Goal: Information Seeking & Learning: Learn about a topic

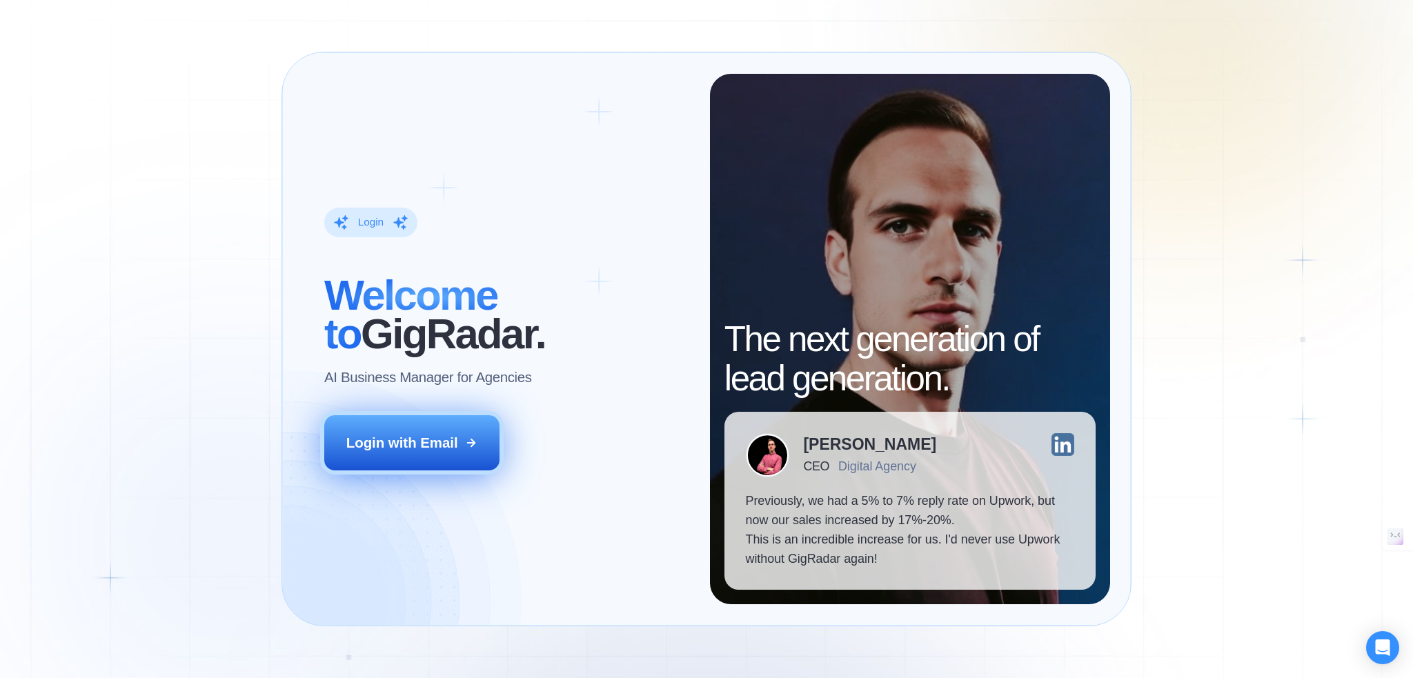
click at [466, 448] on icon at bounding box center [471, 443] width 12 height 12
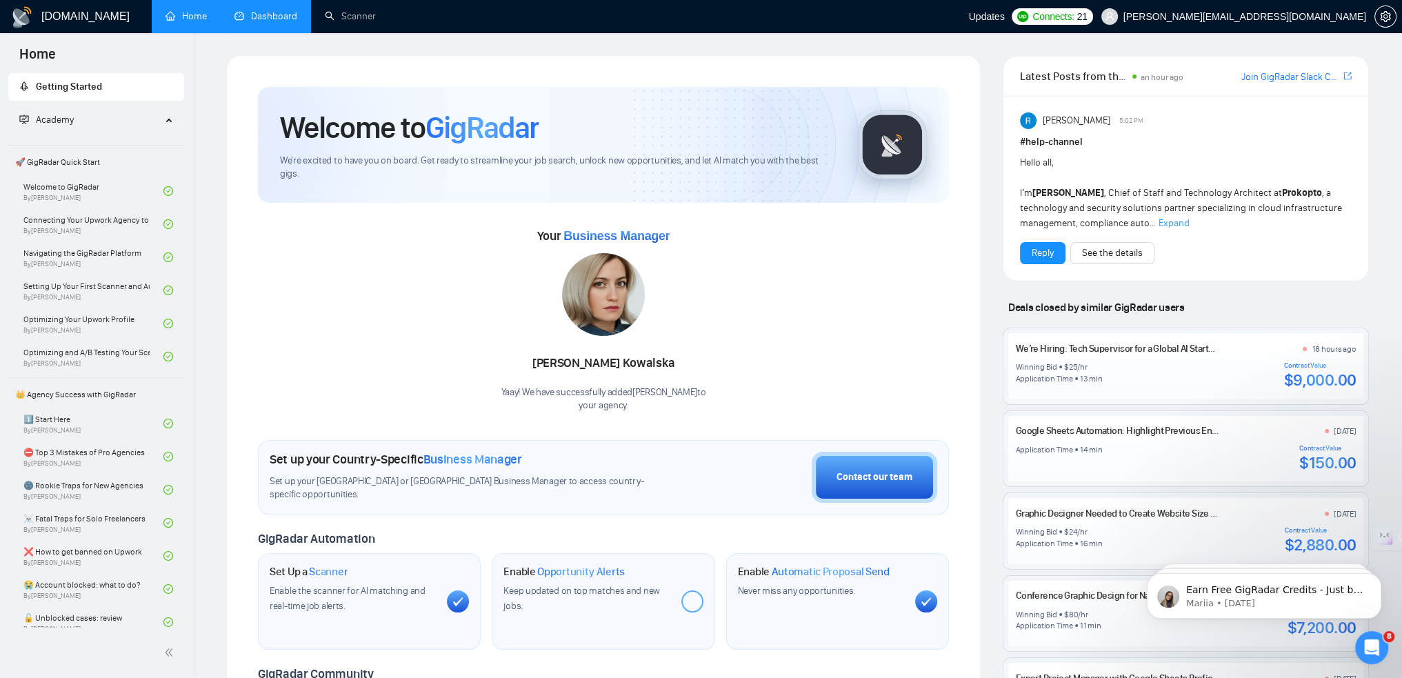
click at [283, 22] on link "Dashboard" at bounding box center [266, 16] width 63 height 12
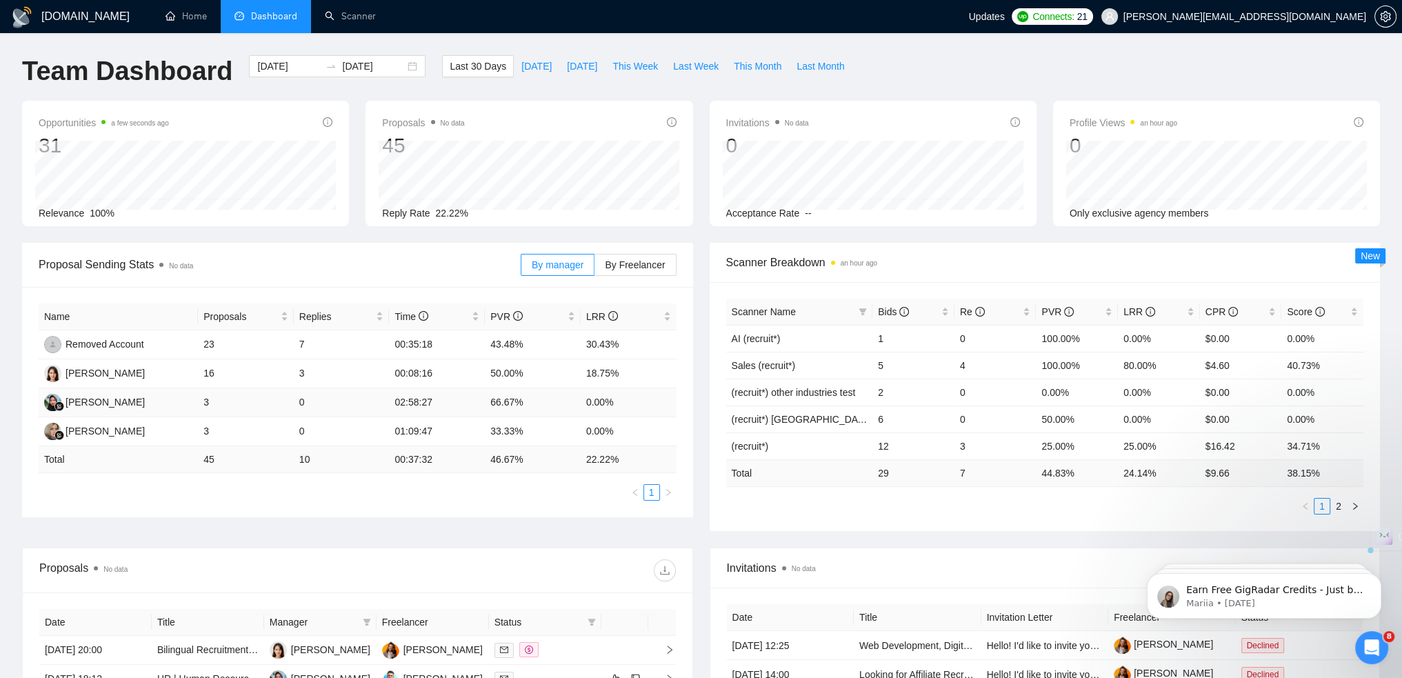
drag, startPoint x: 214, startPoint y: 404, endPoint x: 196, endPoint y: 402, distance: 18.1
click at [196, 402] on tr "Anis Nur Padillah 3 0 02:58:27 66.67% 0.00%" at bounding box center [358, 402] width 638 height 29
click at [403, 404] on td "02:58:27" at bounding box center [437, 402] width 96 height 29
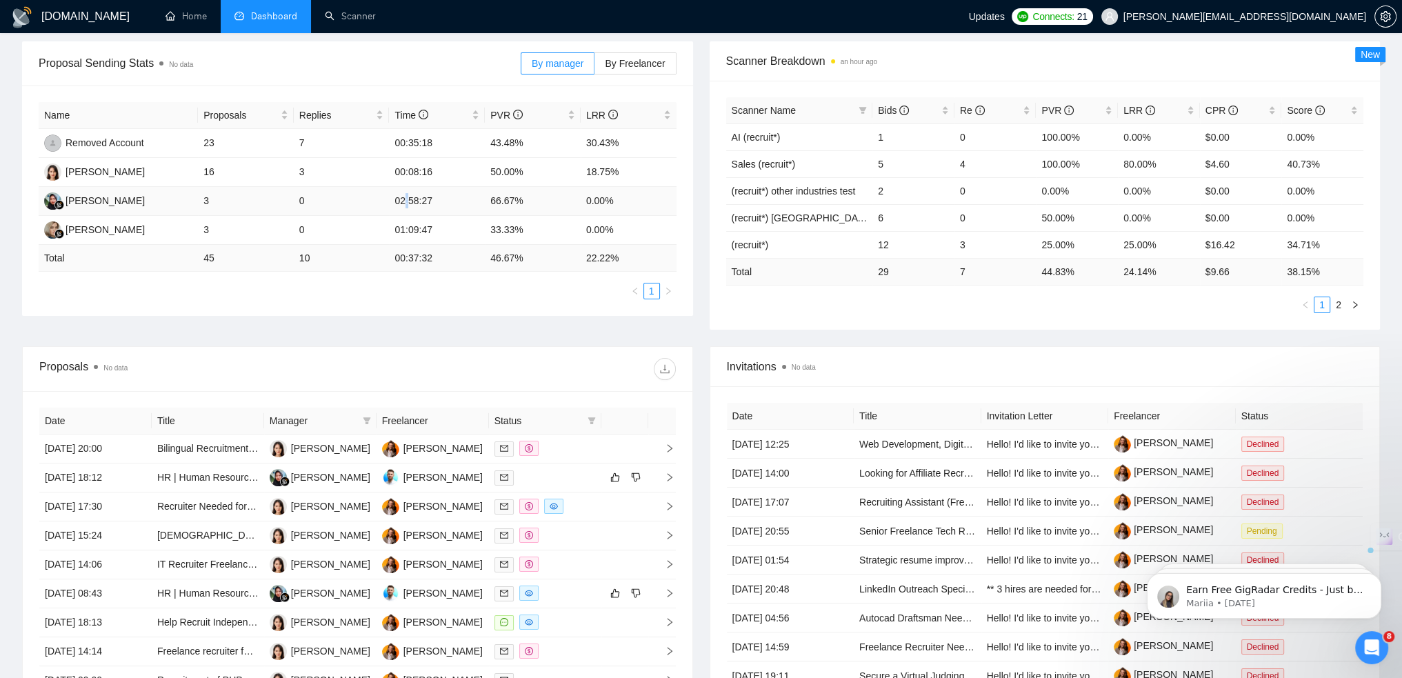
scroll to position [207, 0]
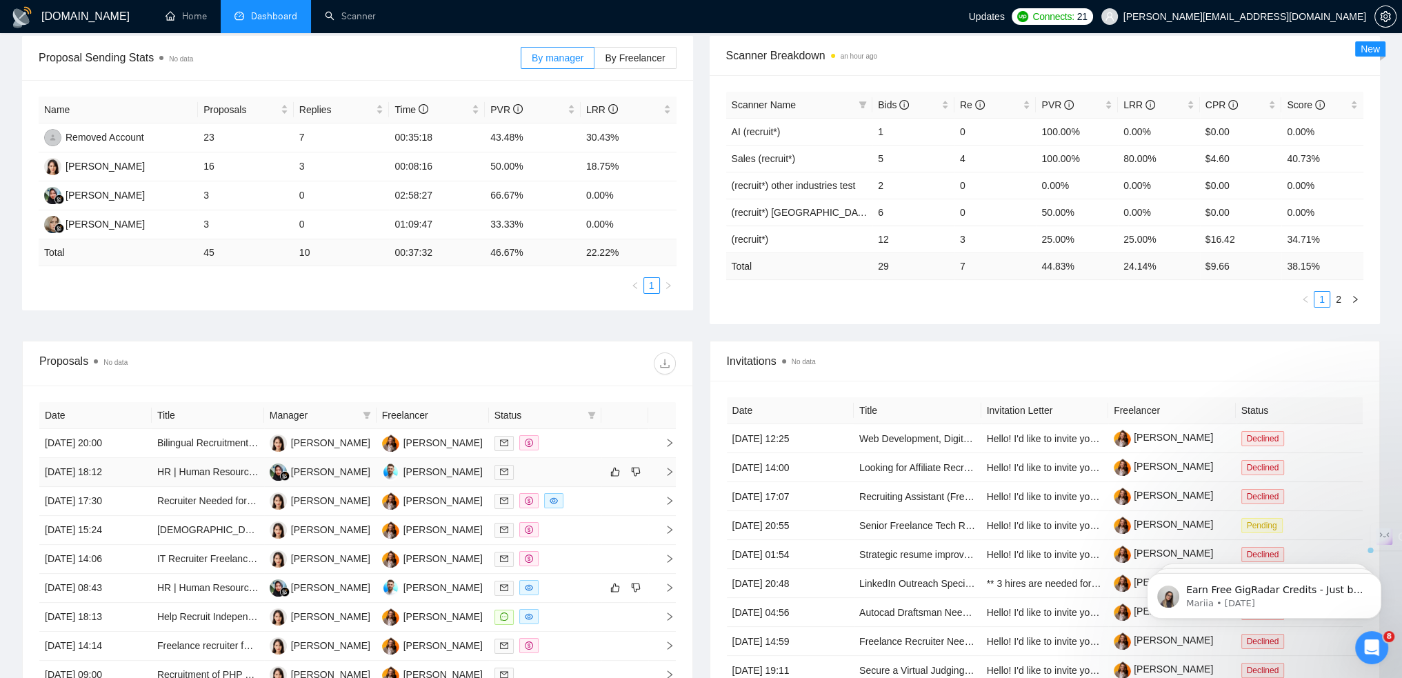
click at [525, 464] on div at bounding box center [545, 472] width 101 height 16
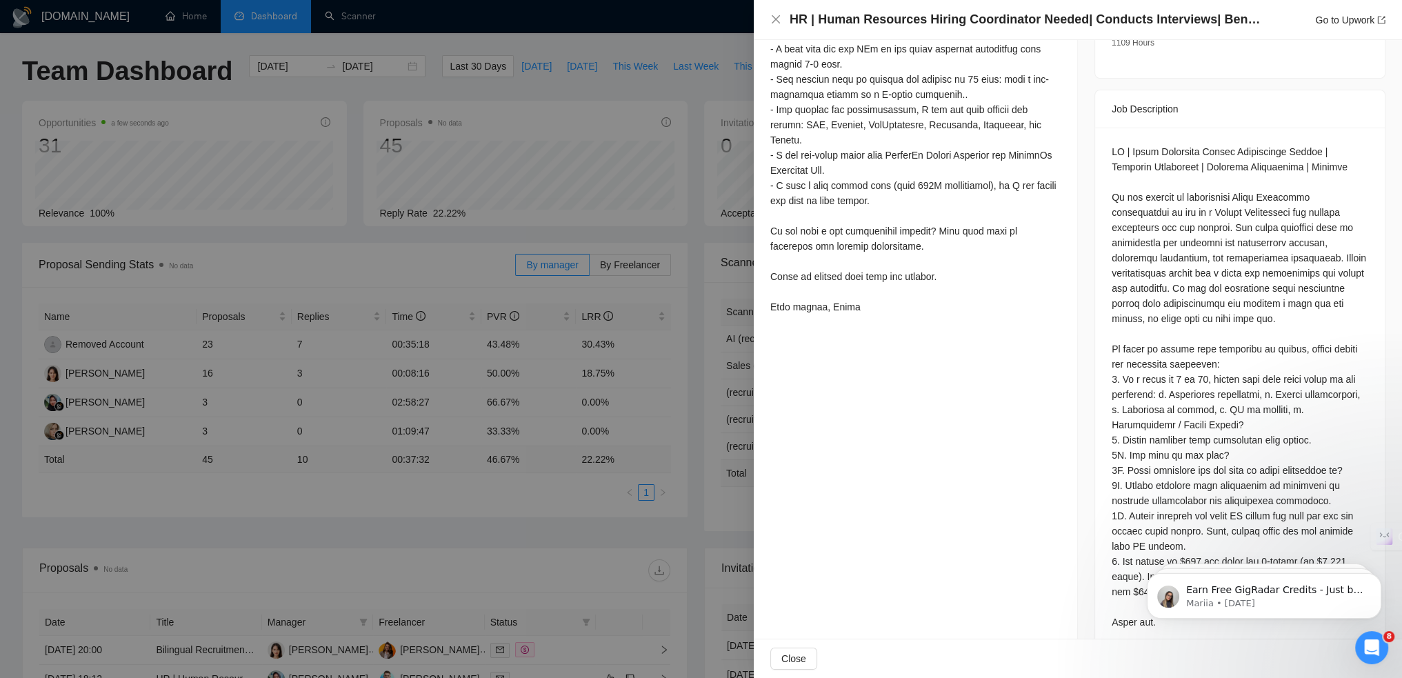
scroll to position [562, 0]
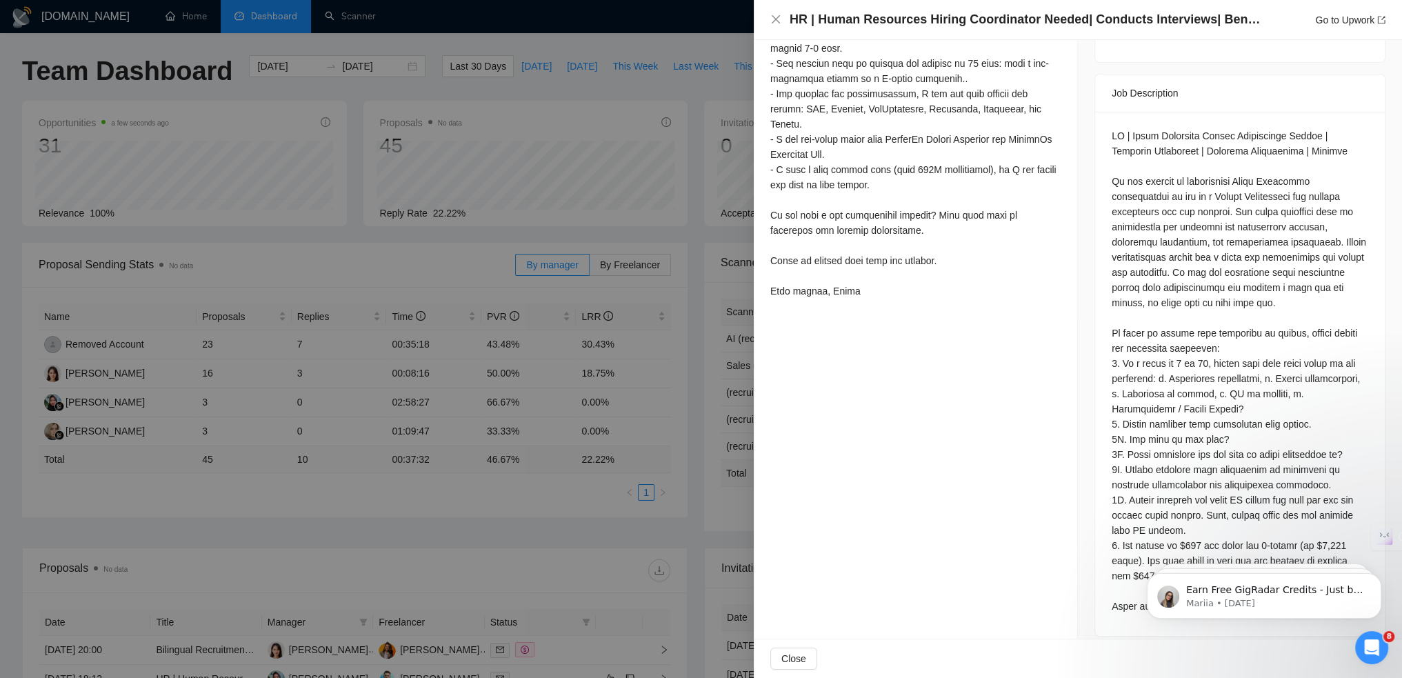
click at [273, 447] on div at bounding box center [701, 339] width 1402 height 678
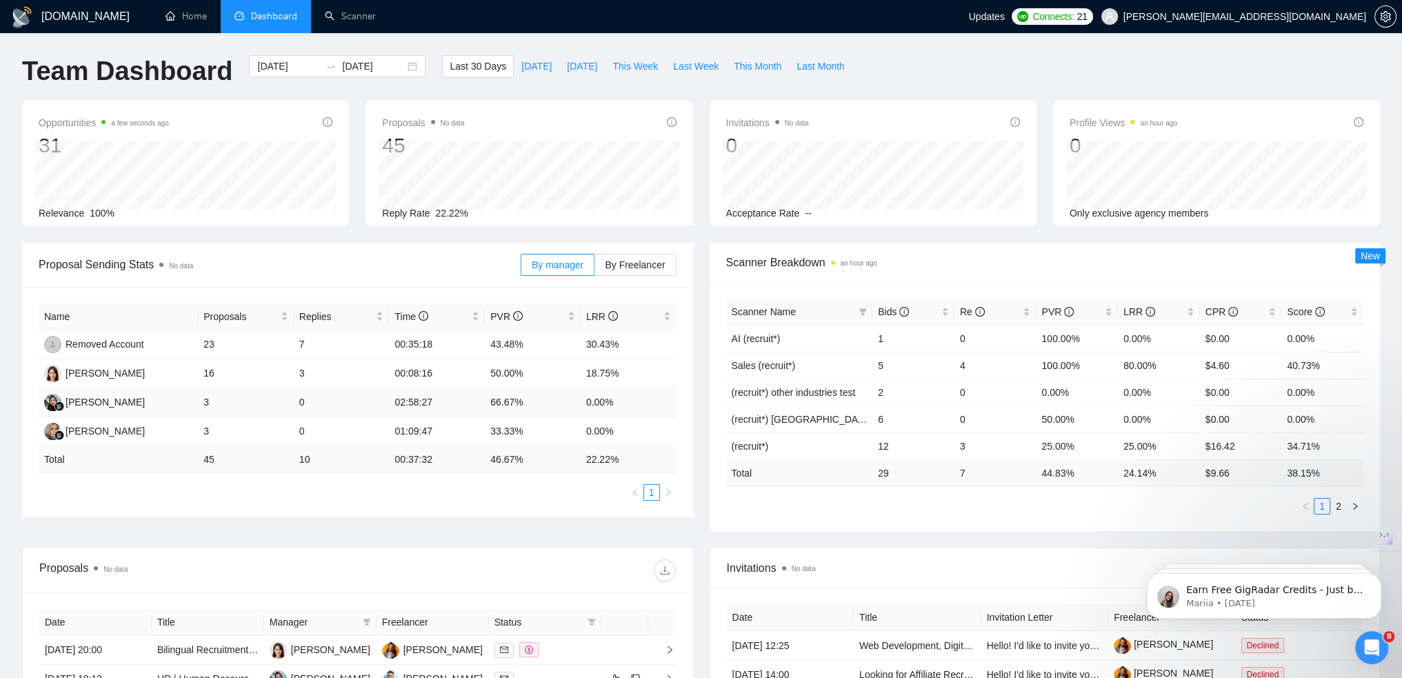
click at [169, 401] on td "Anis Nur Padillah" at bounding box center [118, 402] width 159 height 29
click at [182, 412] on td "Anis Nur Padillah" at bounding box center [118, 402] width 159 height 29
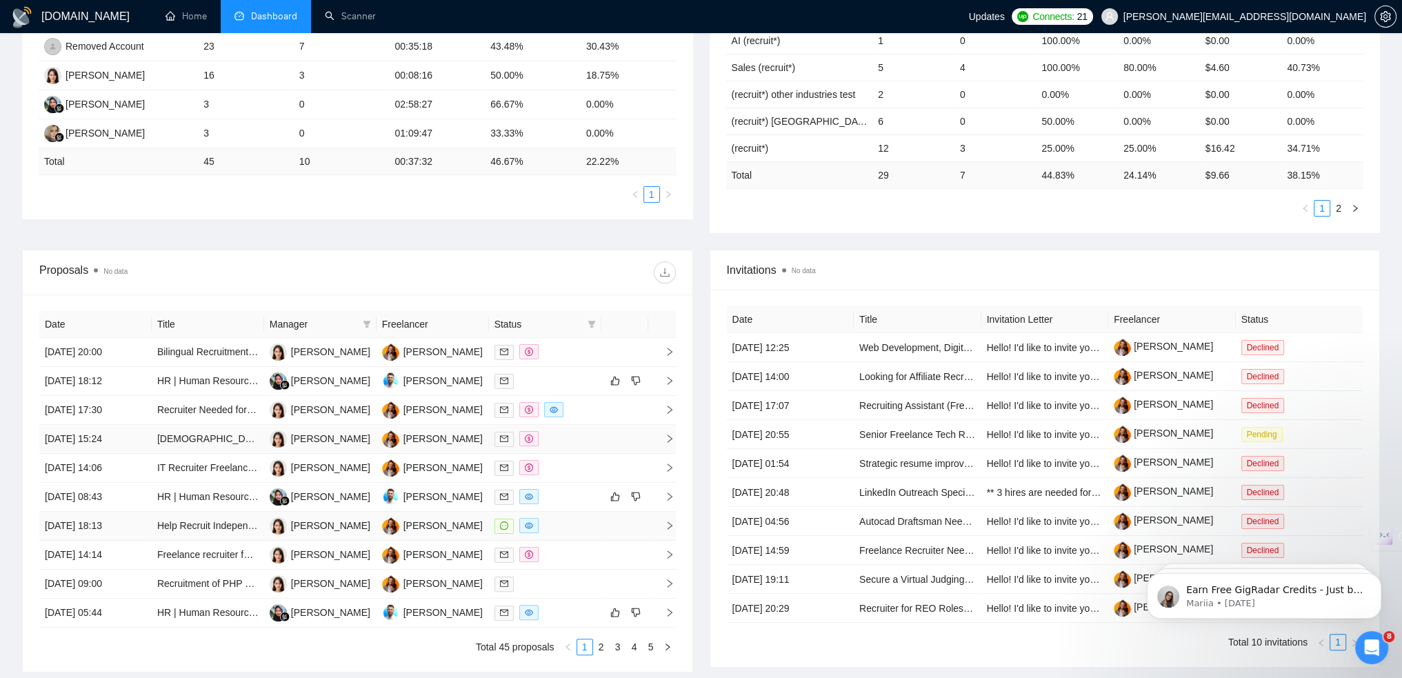
scroll to position [345, 0]
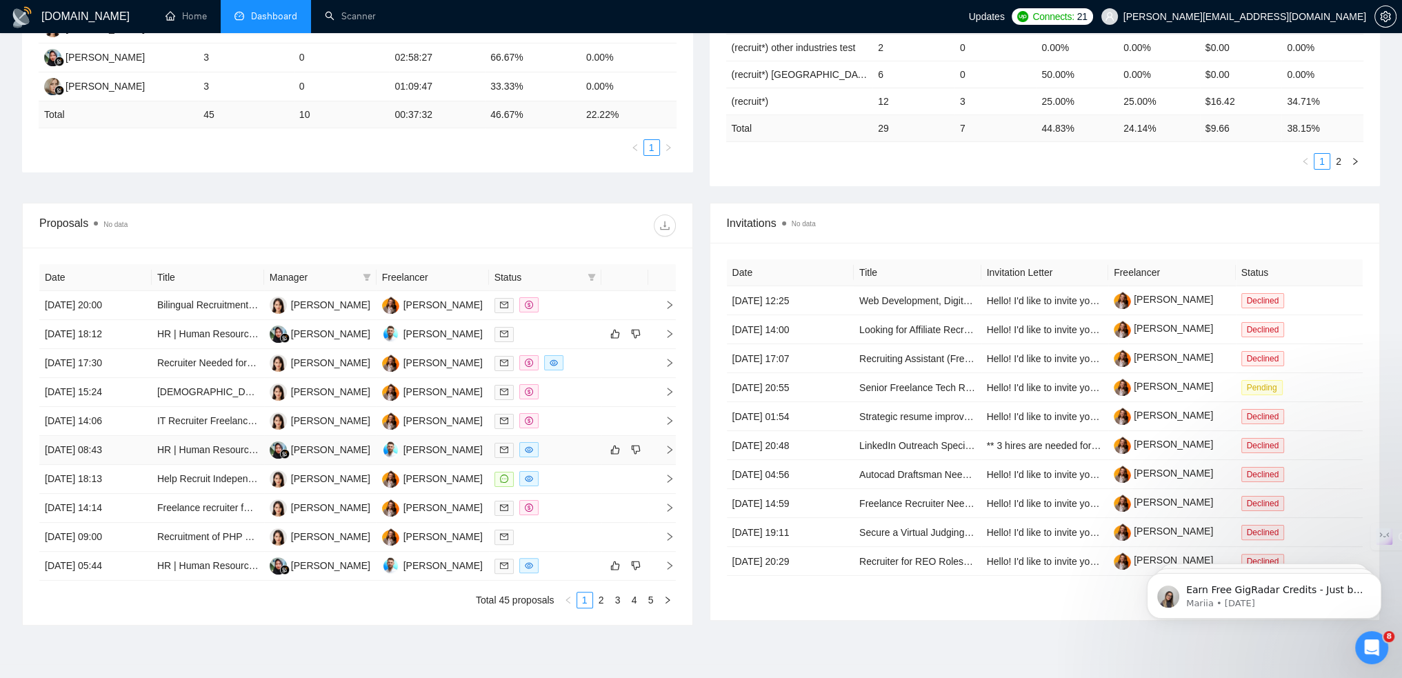
click at [321, 462] on td "Anis Nur Padillah" at bounding box center [320, 450] width 112 height 29
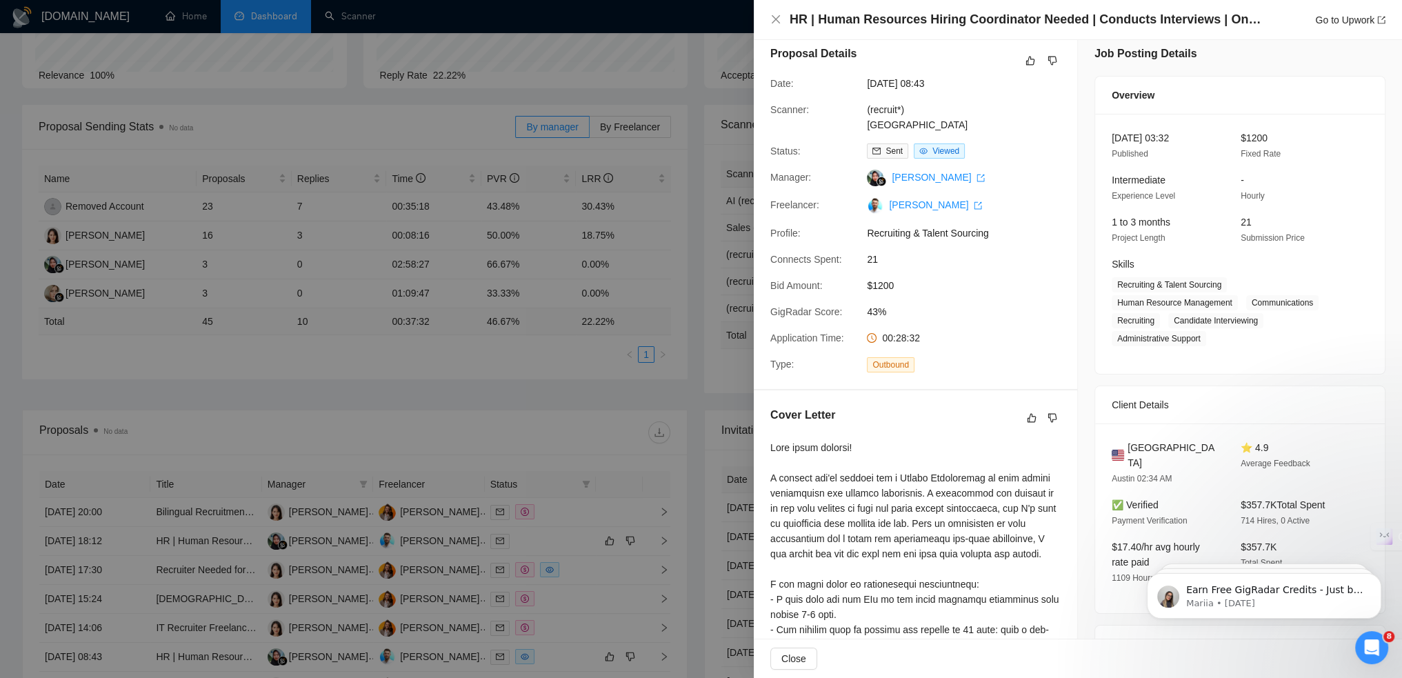
scroll to position [0, 0]
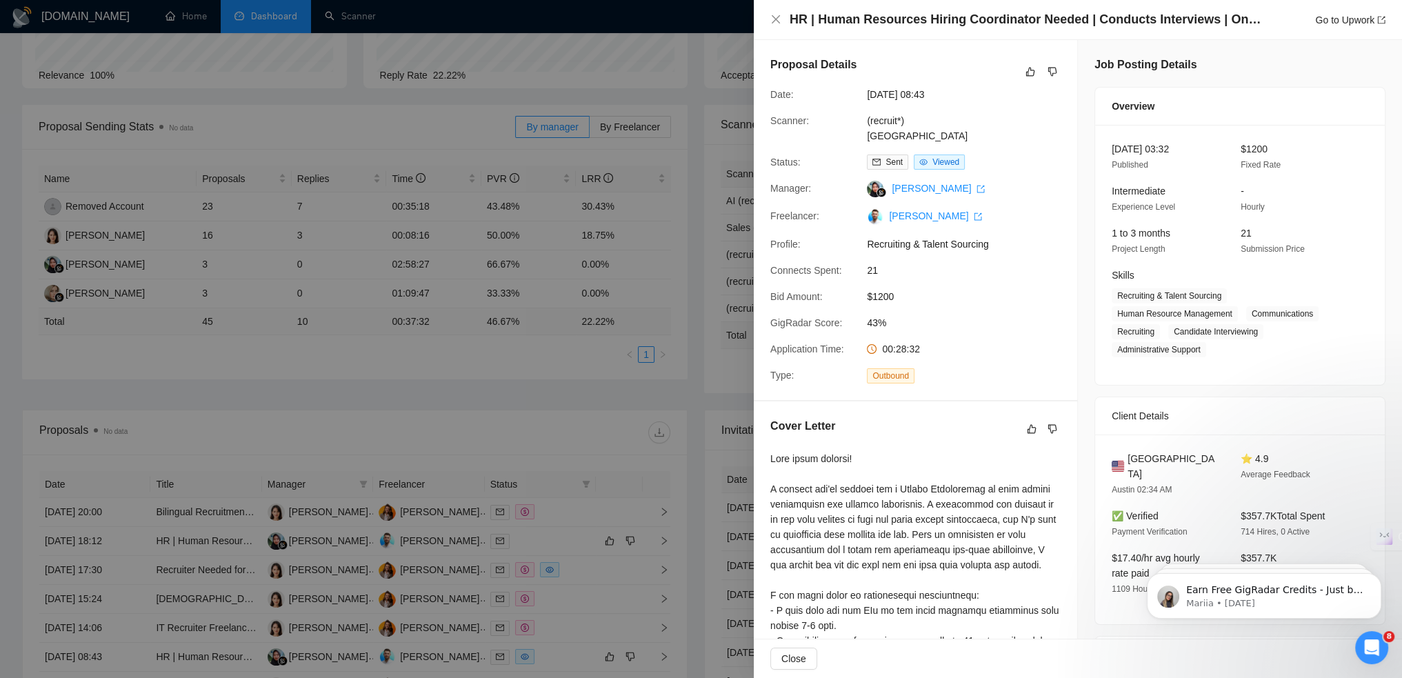
click at [384, 444] on div at bounding box center [701, 339] width 1402 height 678
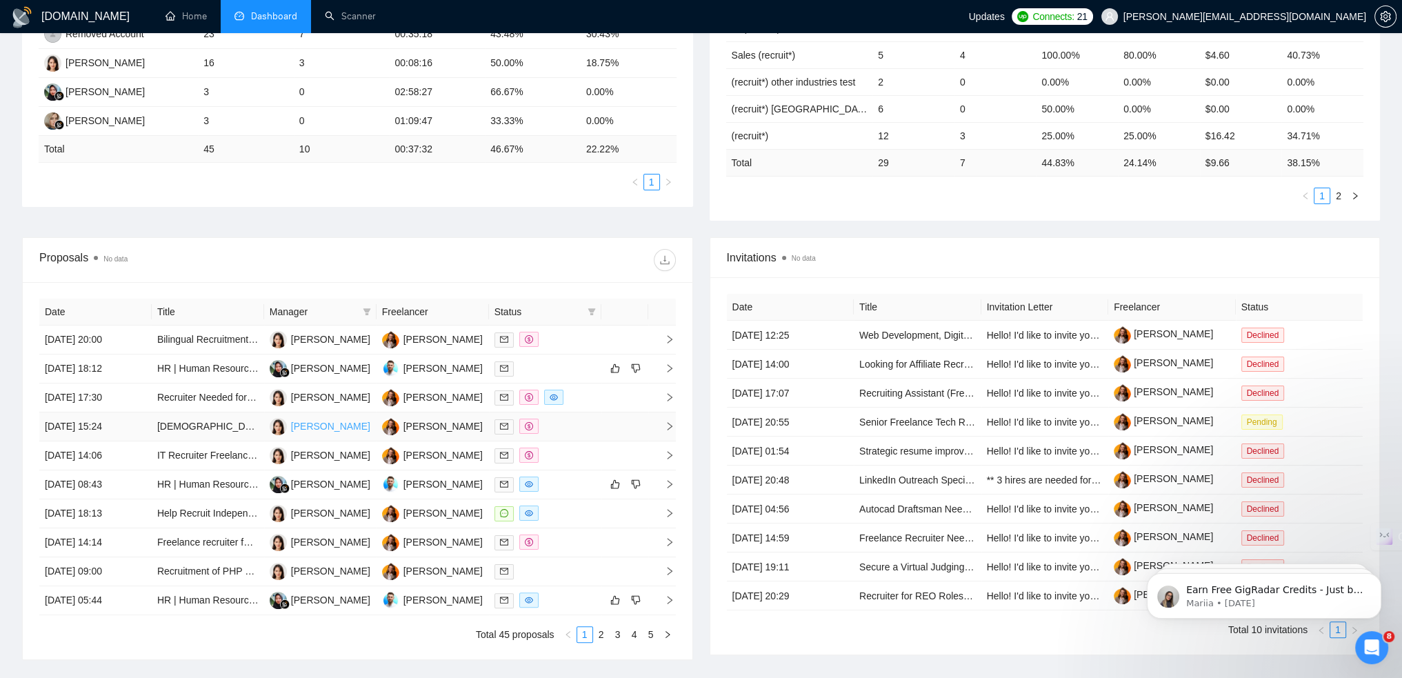
scroll to position [345, 0]
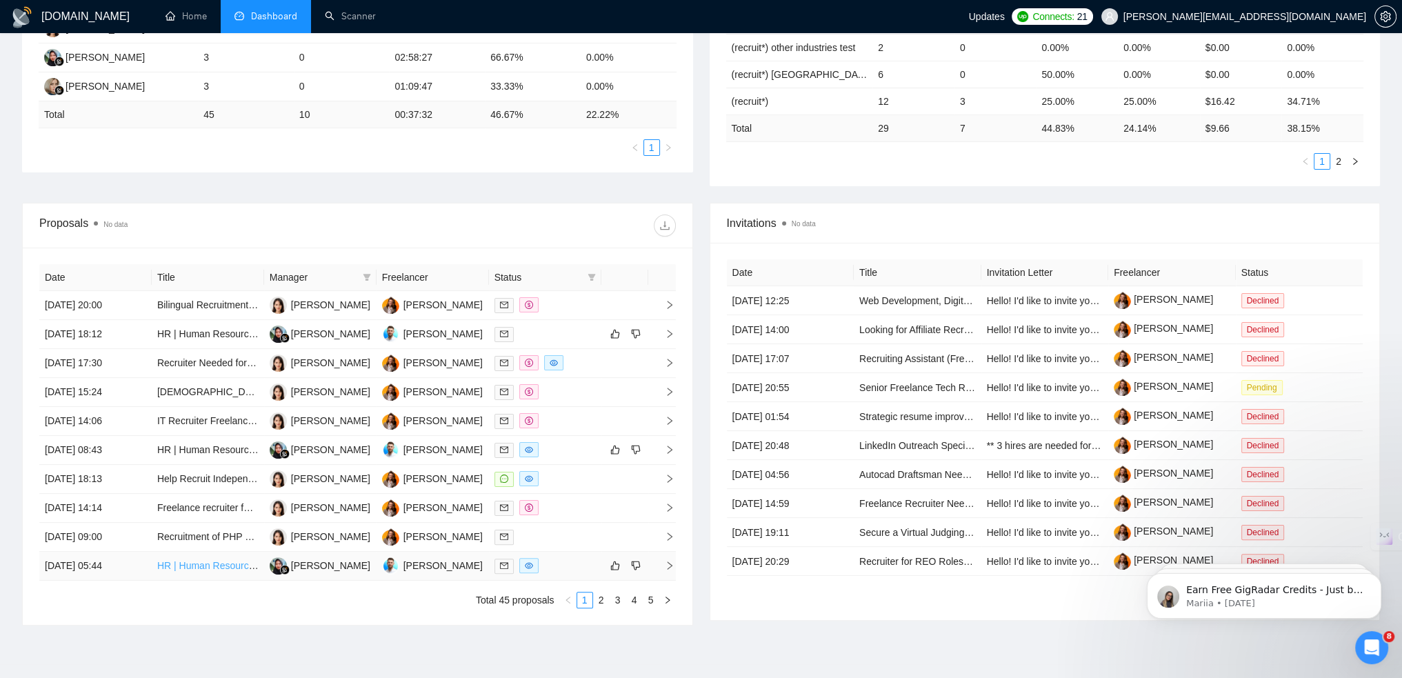
click at [237, 565] on link "HR | Human Resources Hiring Coordinator Needed | Conducts Interviews | Ongoing" at bounding box center [336, 565] width 359 height 11
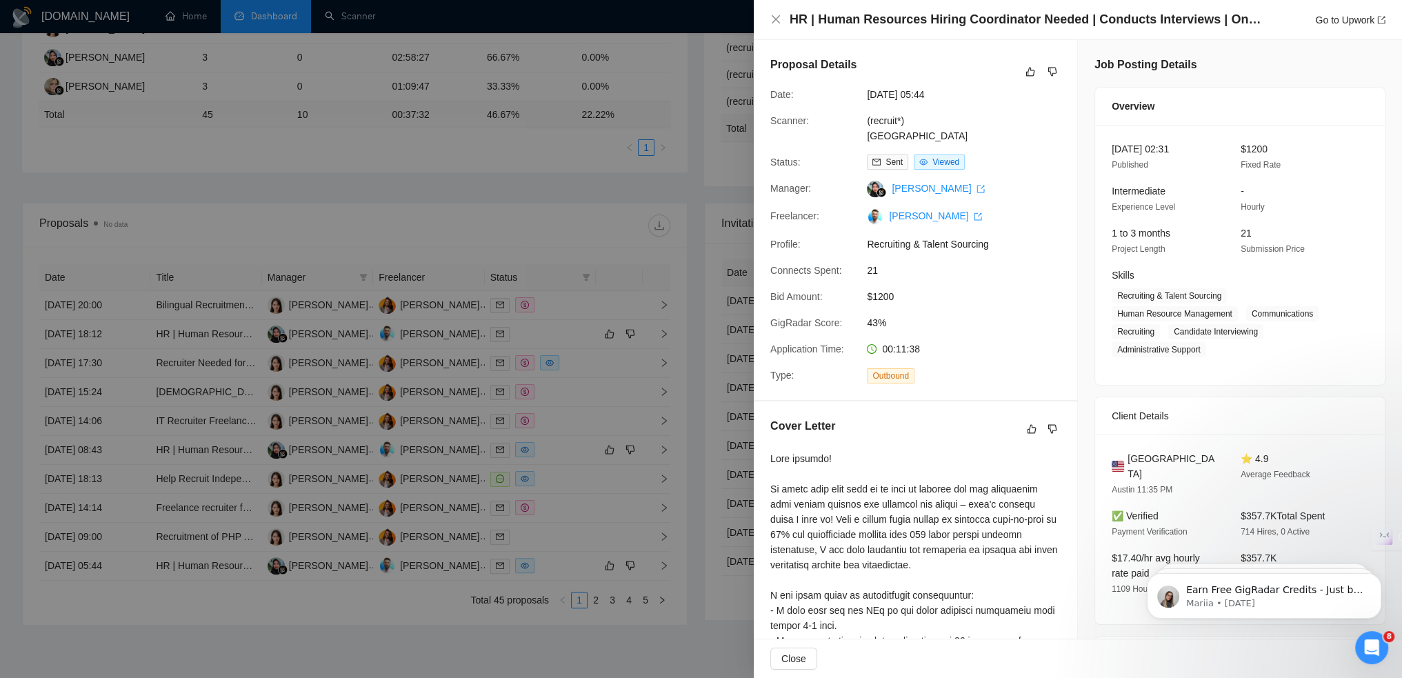
click at [550, 554] on div at bounding box center [701, 339] width 1402 height 678
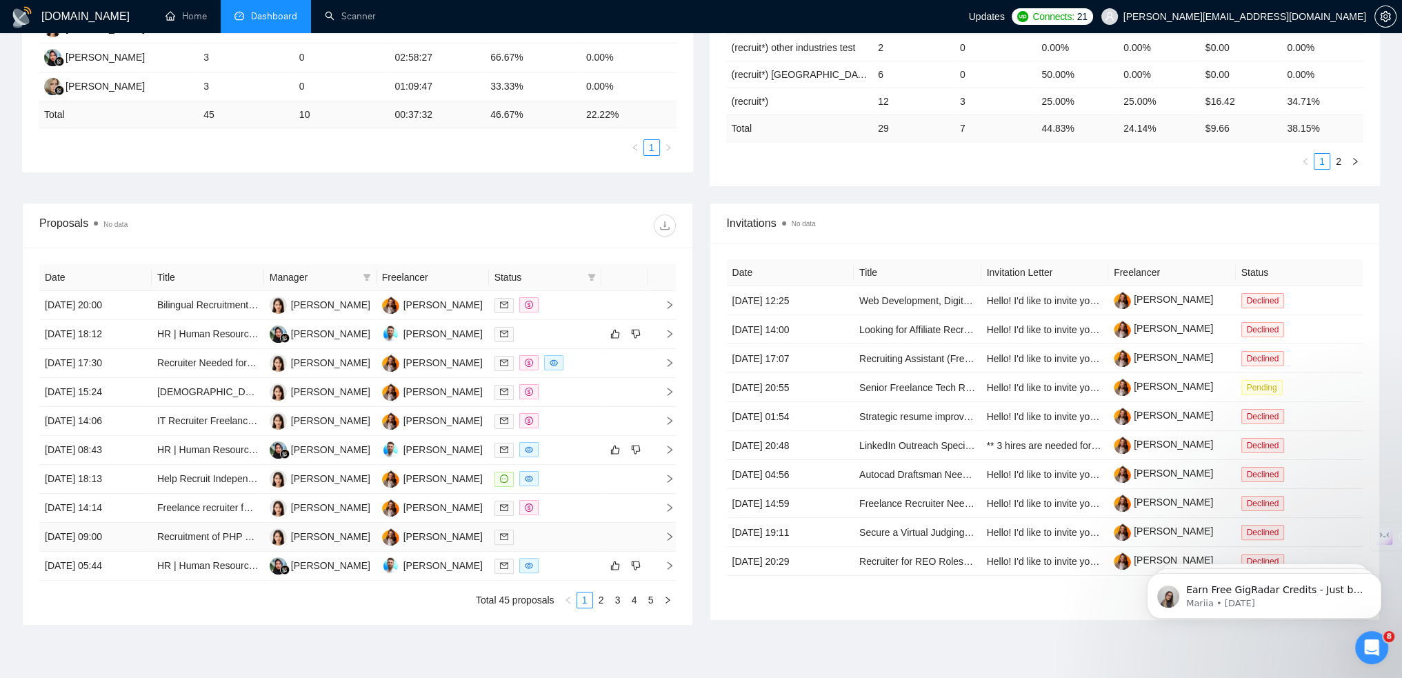
click at [535, 537] on div at bounding box center [545, 537] width 101 height 16
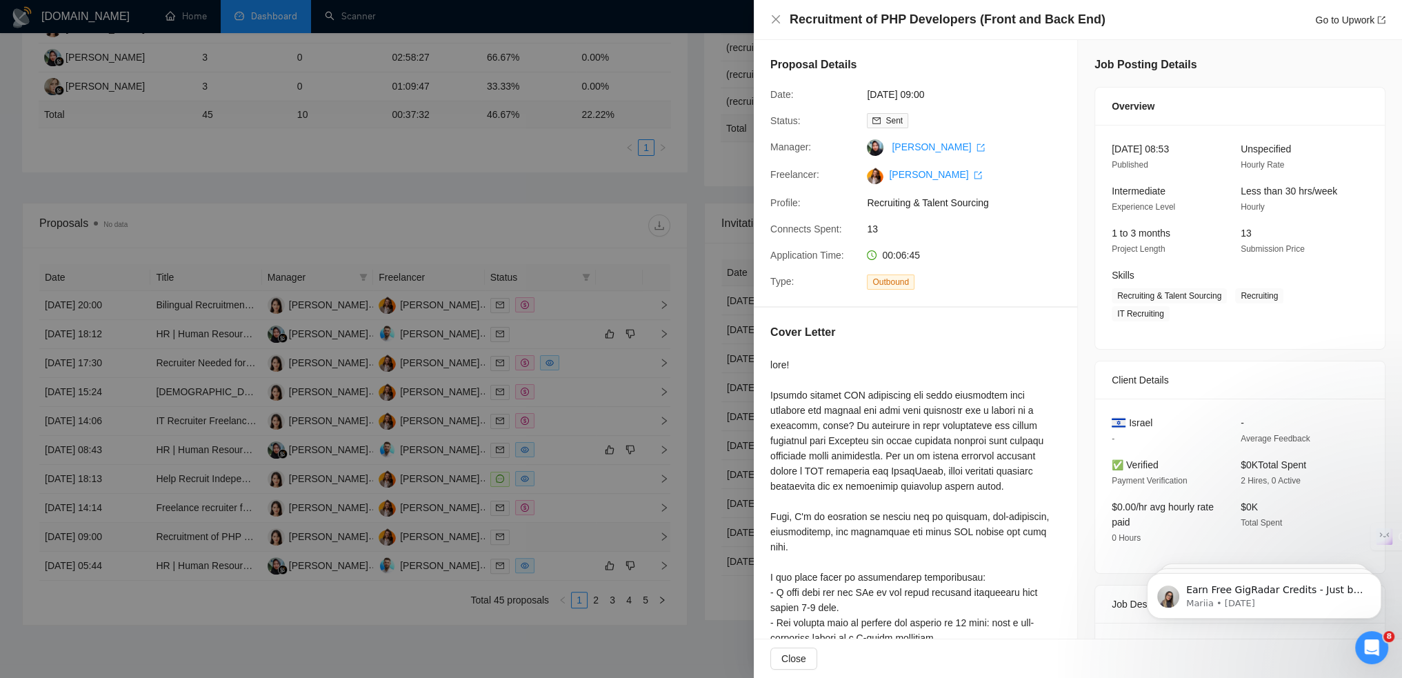
click at [535, 537] on div at bounding box center [701, 339] width 1402 height 678
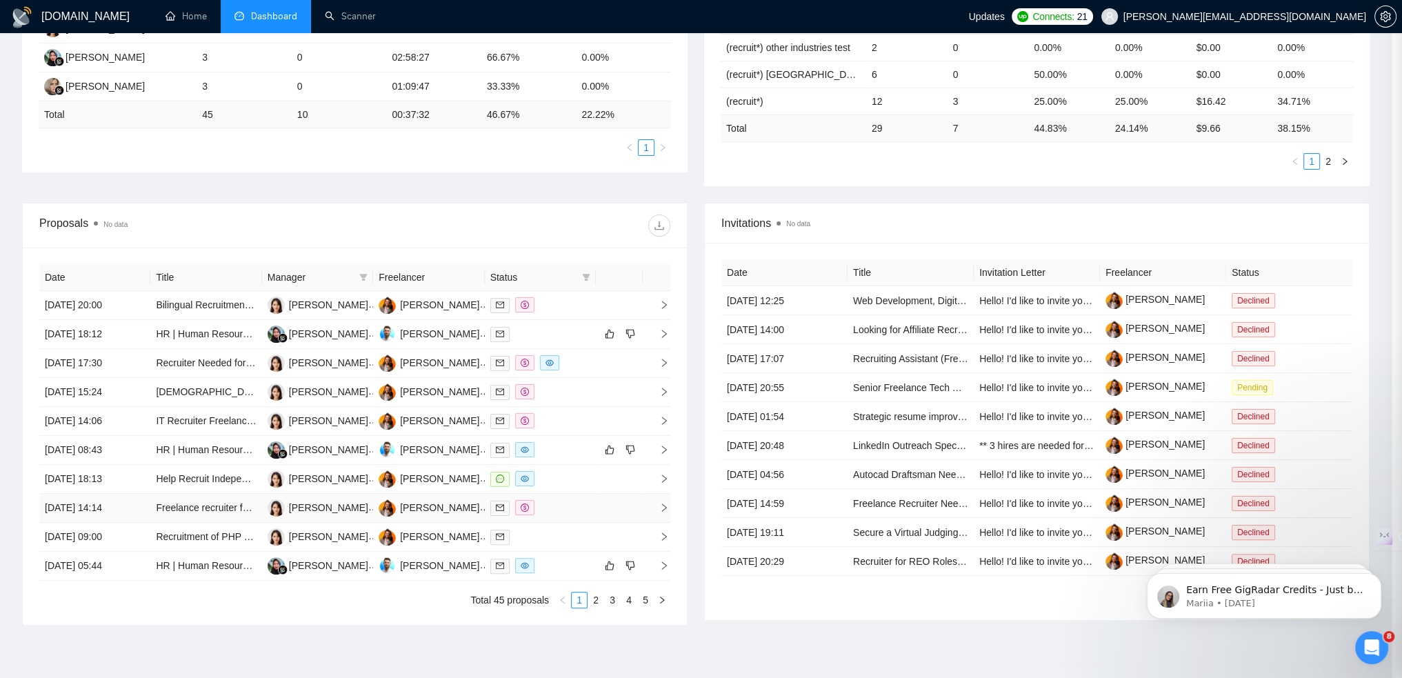
click at [575, 510] on div at bounding box center [540, 508] width 100 height 16
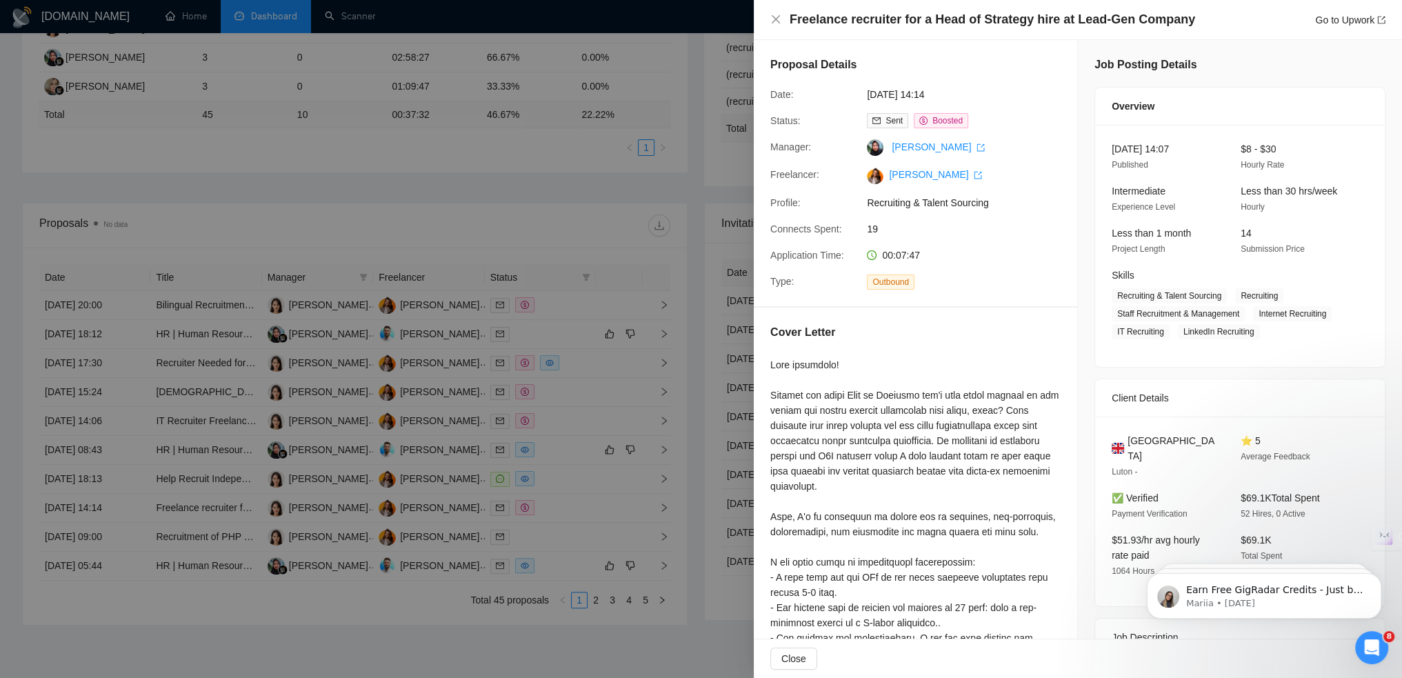
click at [568, 494] on div at bounding box center [701, 339] width 1402 height 678
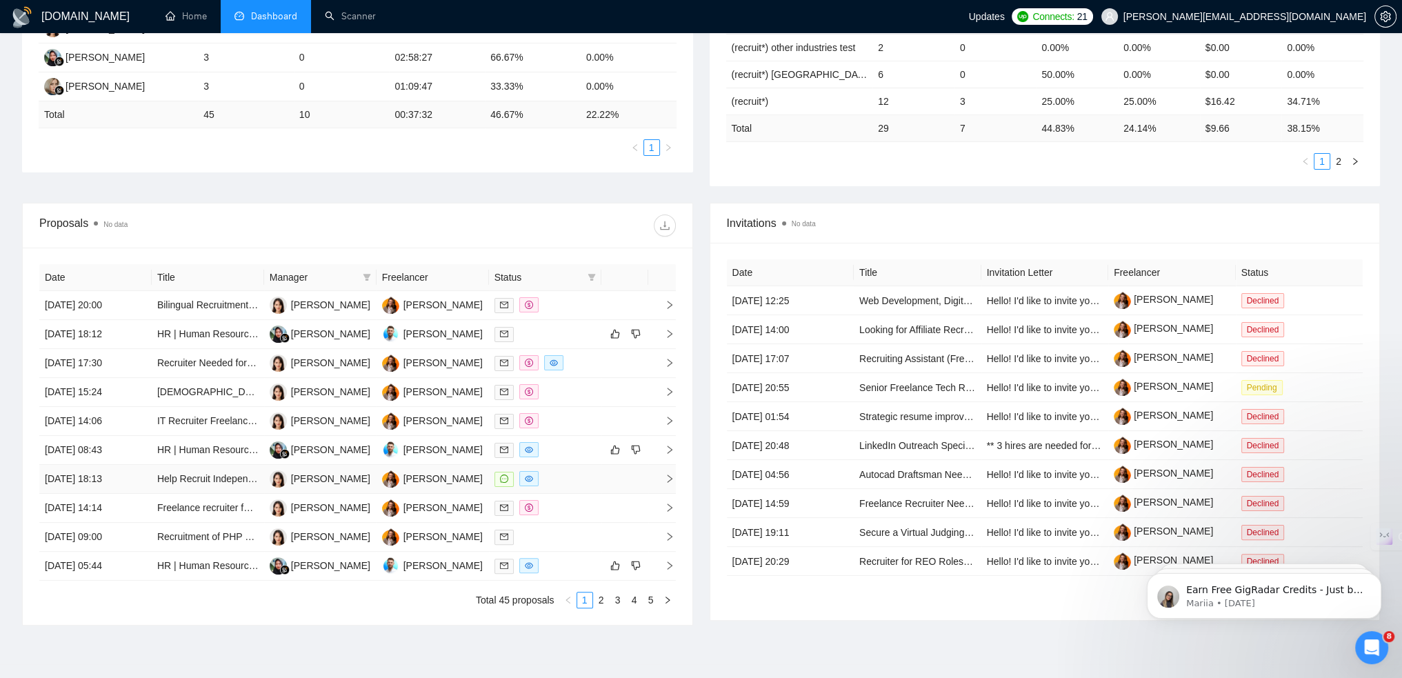
click at [577, 482] on div at bounding box center [545, 479] width 101 height 16
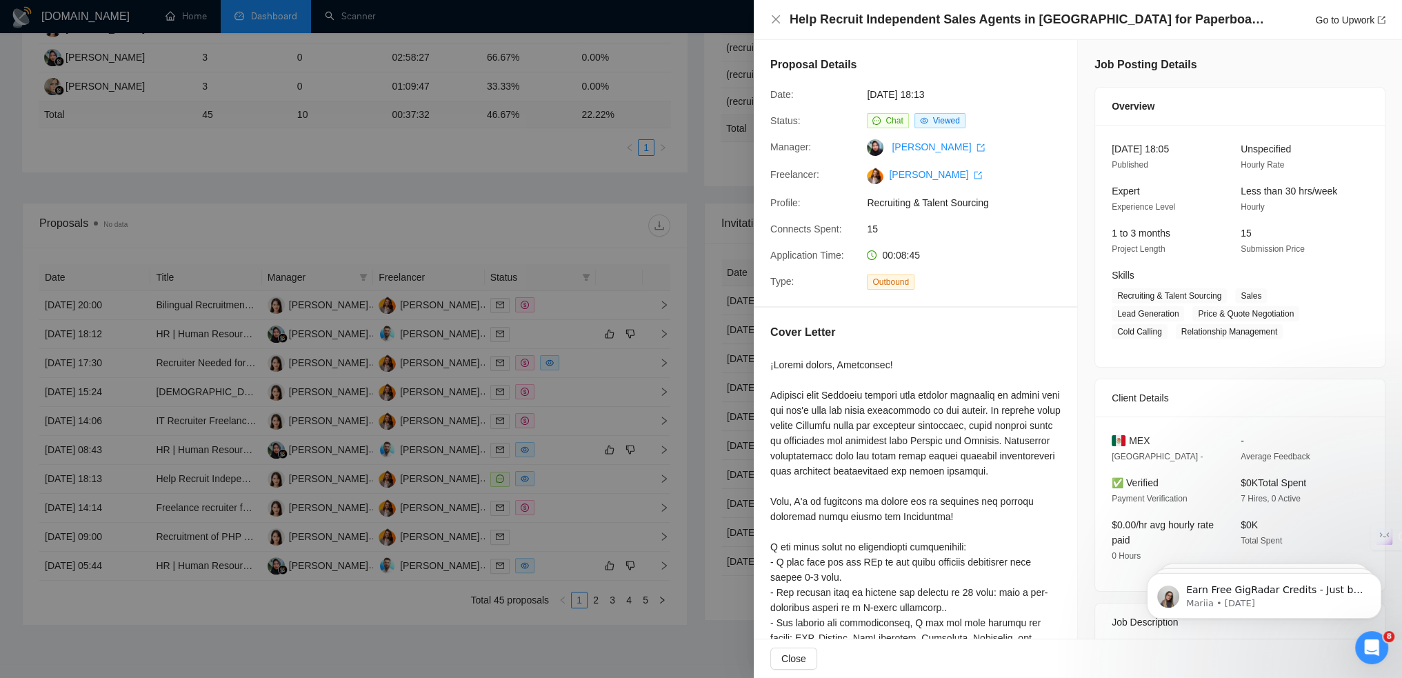
click at [551, 390] on div at bounding box center [701, 339] width 1402 height 678
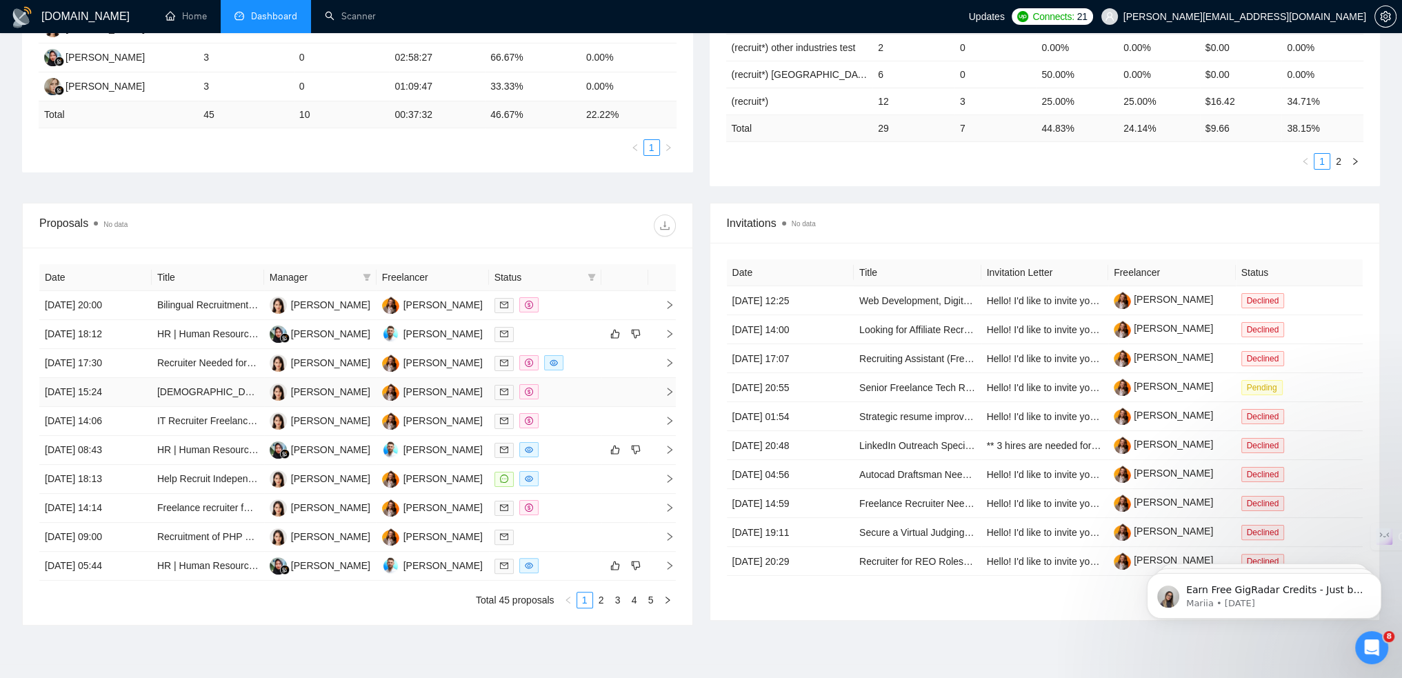
click at [570, 397] on div at bounding box center [545, 392] width 101 height 16
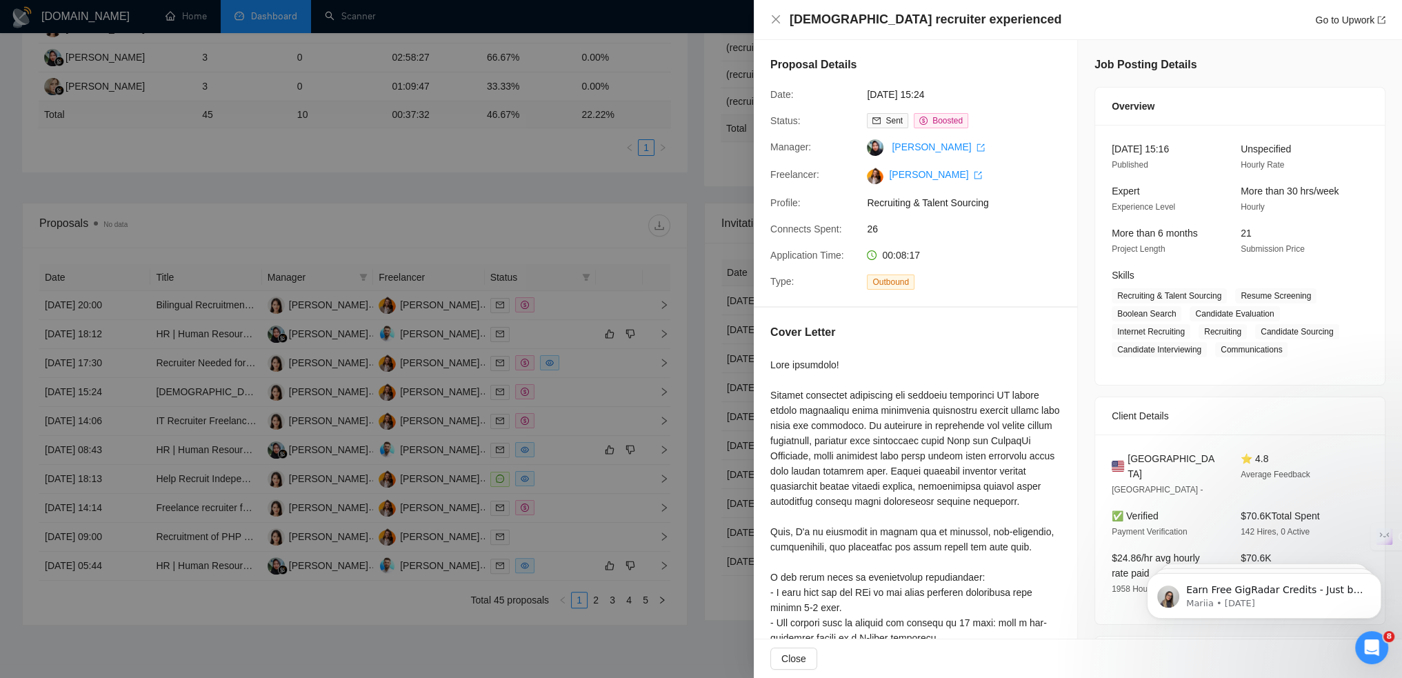
click at [565, 409] on div at bounding box center [701, 339] width 1402 height 678
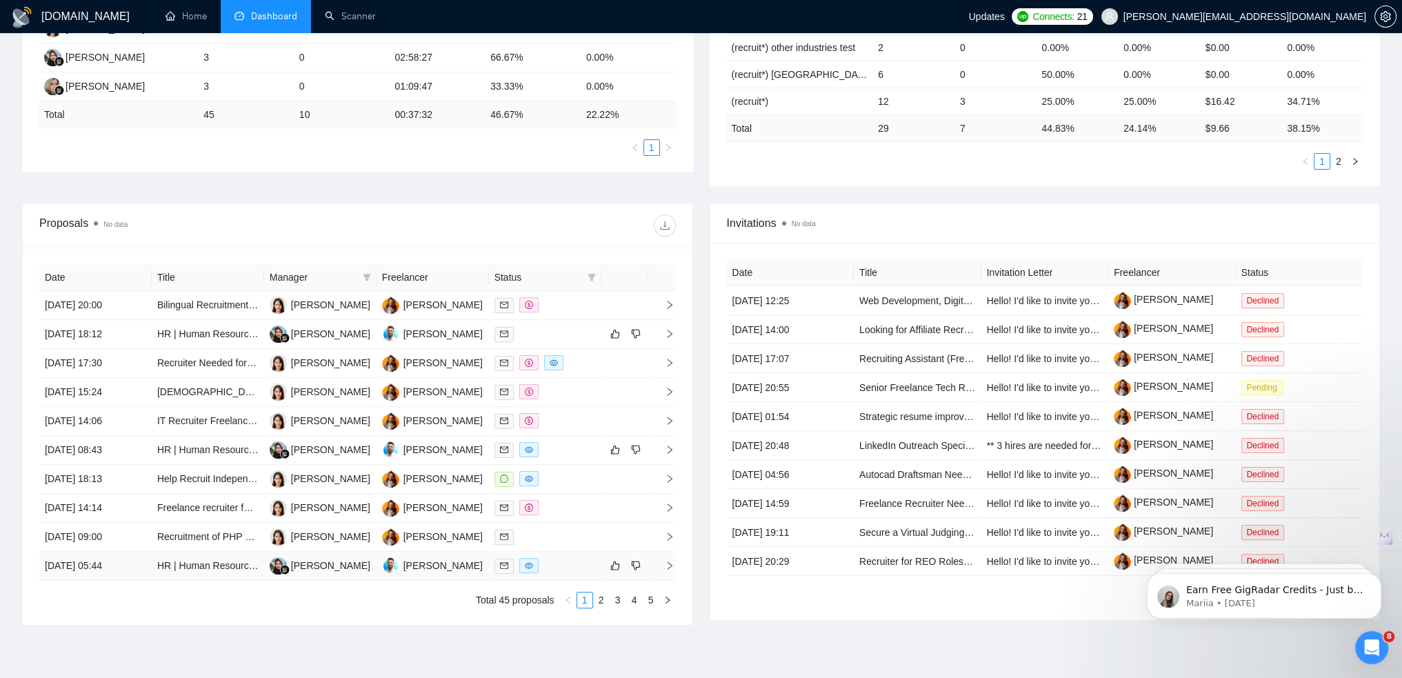
click at [579, 569] on div at bounding box center [545, 566] width 101 height 16
